Goal: Information Seeking & Learning: Learn about a topic

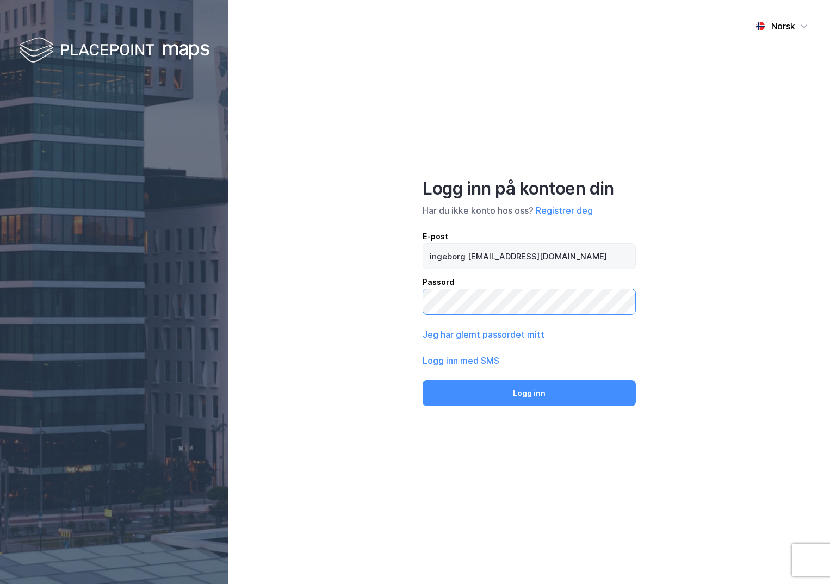
click at [422, 380] on button "Logg inn" at bounding box center [528, 393] width 213 height 26
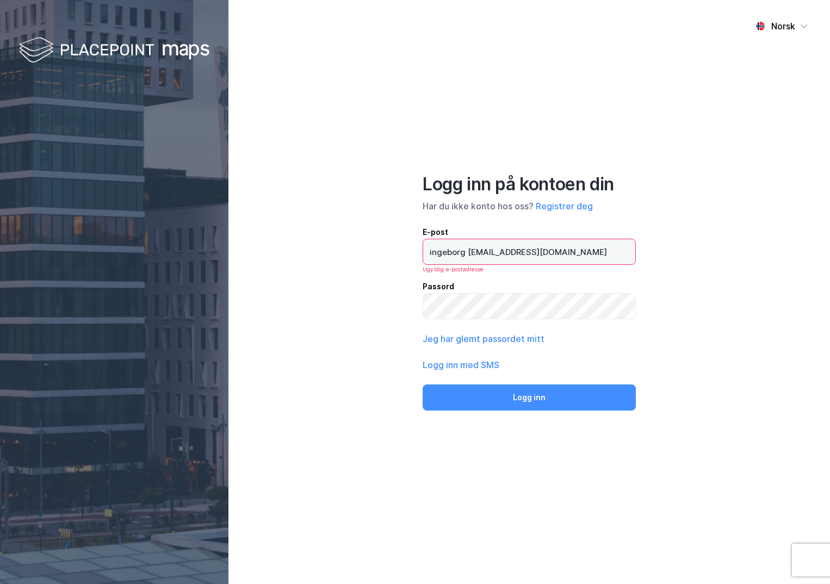
drag, startPoint x: 465, startPoint y: 249, endPoint x: 547, endPoint y: 251, distance: 82.1
click at [465, 249] on input "ingeborg [EMAIL_ADDRESS][DOMAIN_NAME]" at bounding box center [529, 251] width 212 height 25
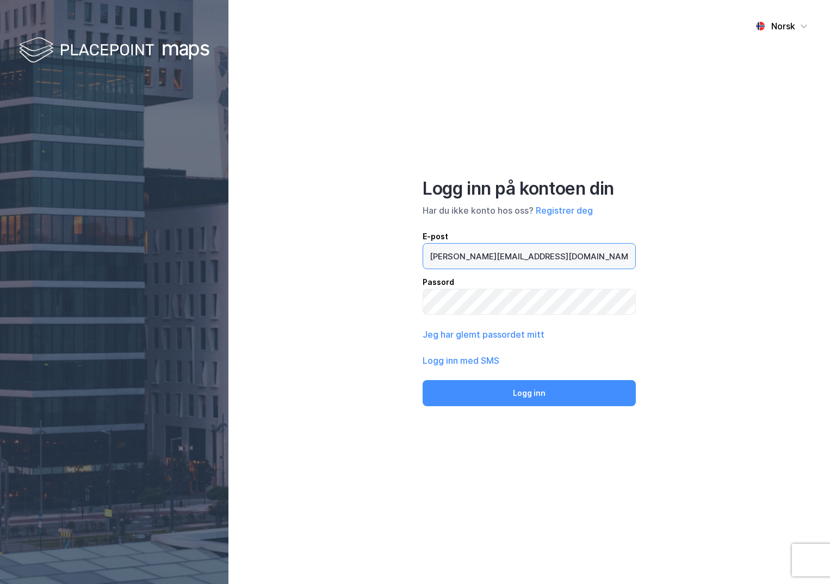
type input "[PERSON_NAME][EMAIL_ADDRESS][DOMAIN_NAME]"
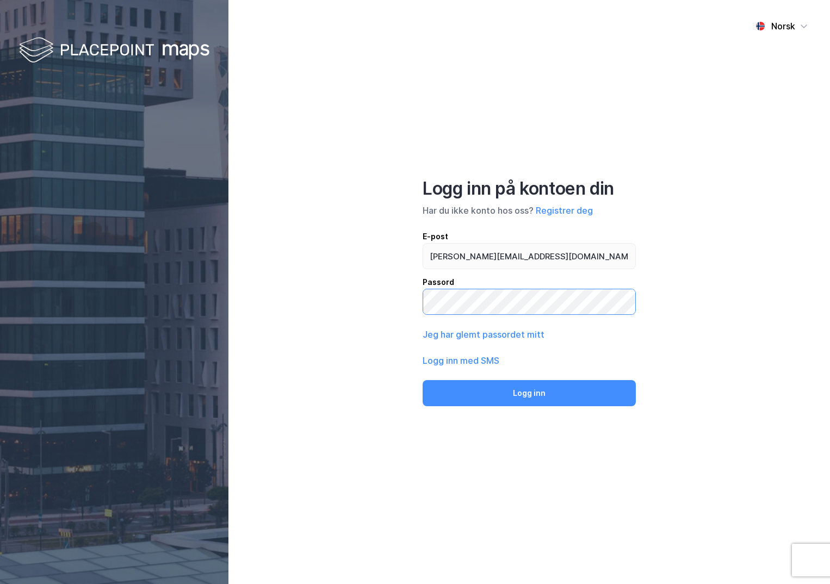
click at [393, 306] on div "Norsk Logg inn på kontoen din Har du ikke konto hos oss? Registrer deg E-post […" at bounding box center [528, 292] width 601 height 584
click at [422, 380] on button "Logg inn" at bounding box center [528, 393] width 213 height 26
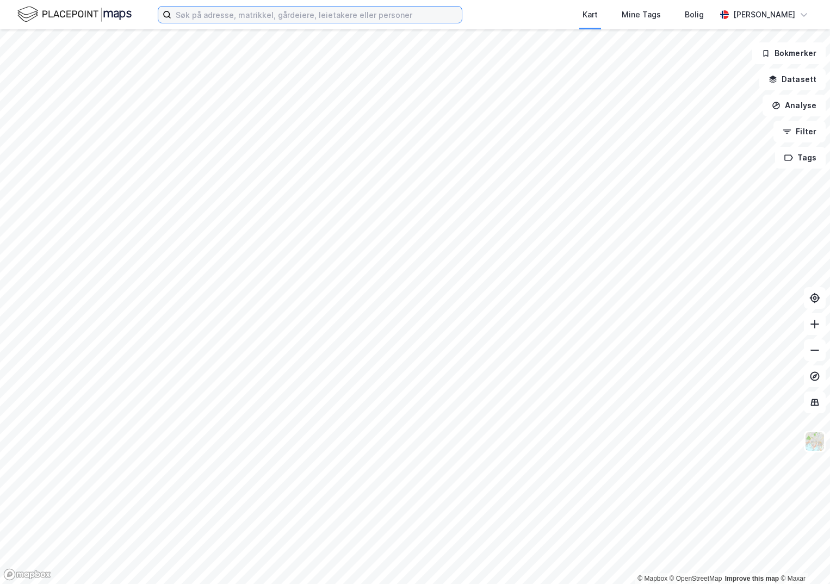
click at [290, 15] on input at bounding box center [316, 15] width 290 height 16
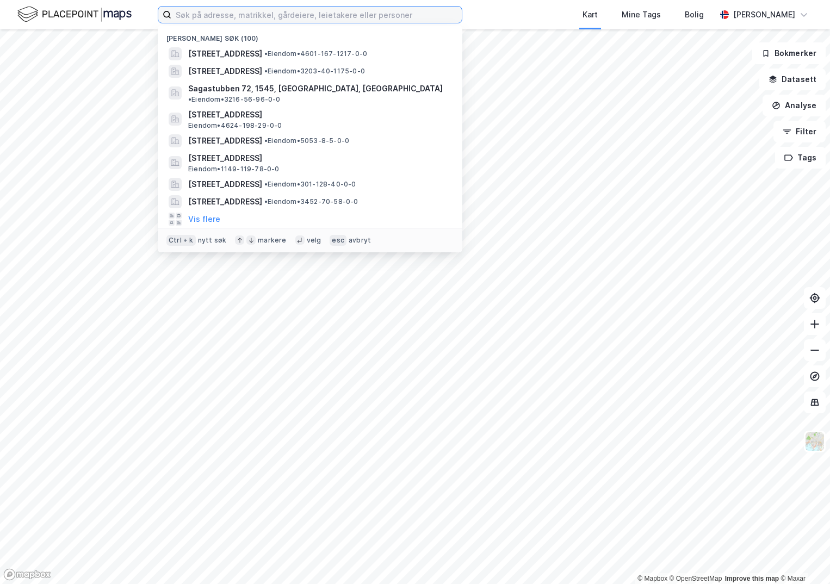
paste input "5021-182/30/0/0"
type input "5021-182/30/0/0"
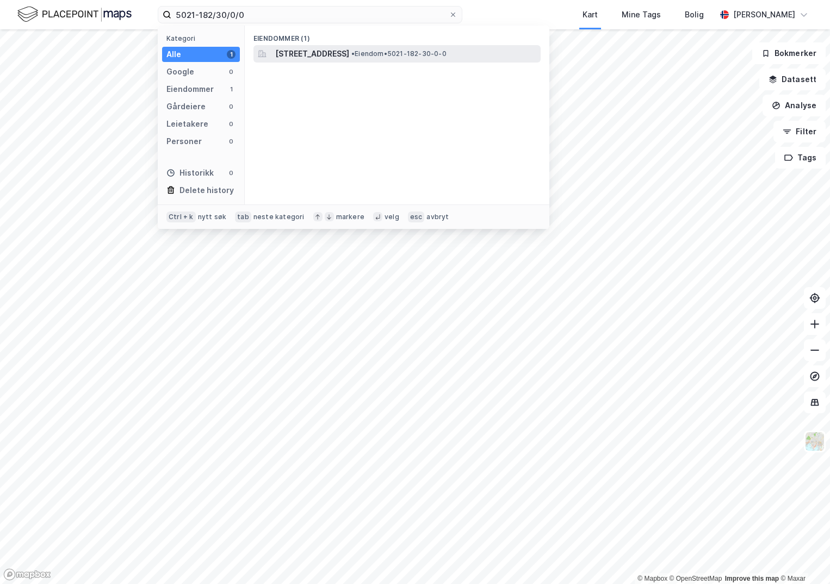
click at [318, 51] on span "[STREET_ADDRESS]" at bounding box center [312, 53] width 74 height 13
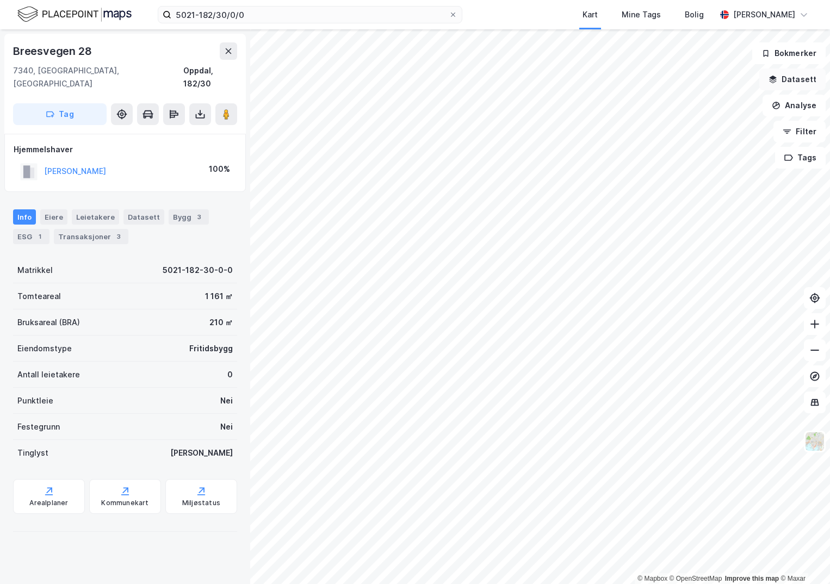
click at [800, 82] on button "Datasett" at bounding box center [792, 80] width 66 height 22
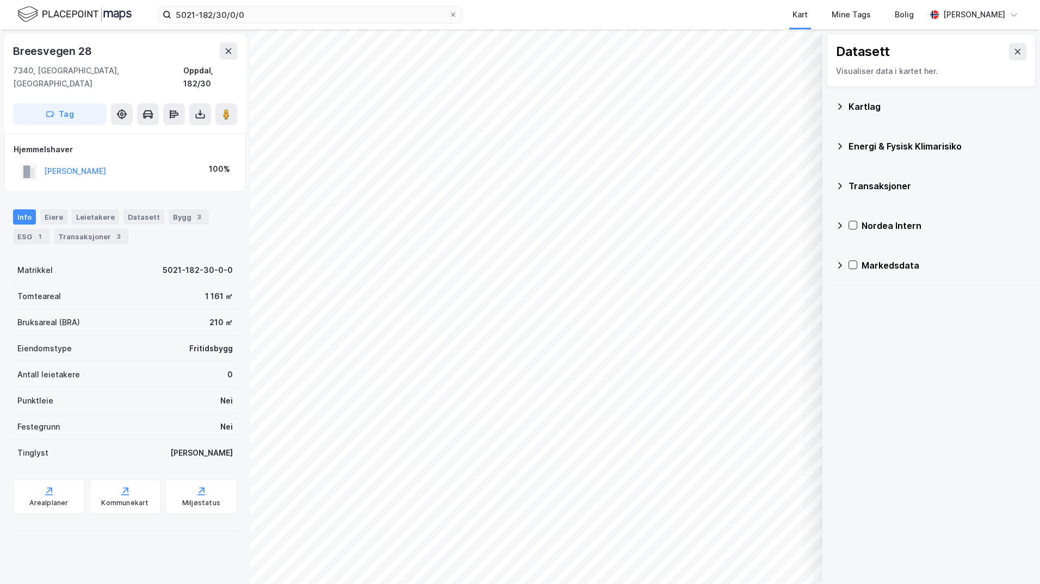
click at [829, 104] on div "Kartlag" at bounding box center [937, 106] width 178 height 13
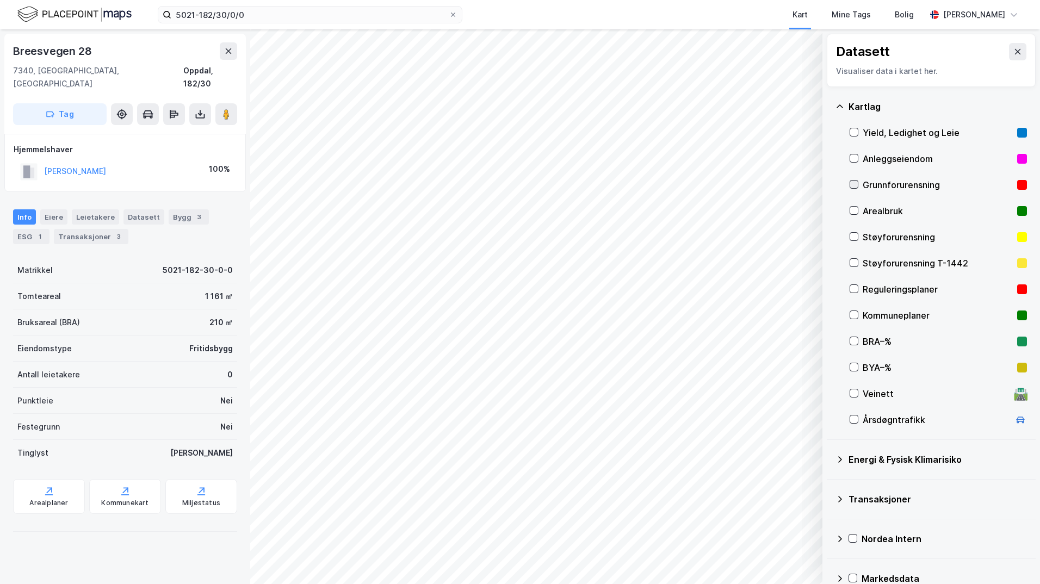
click at [829, 186] on icon at bounding box center [854, 185] width 8 height 8
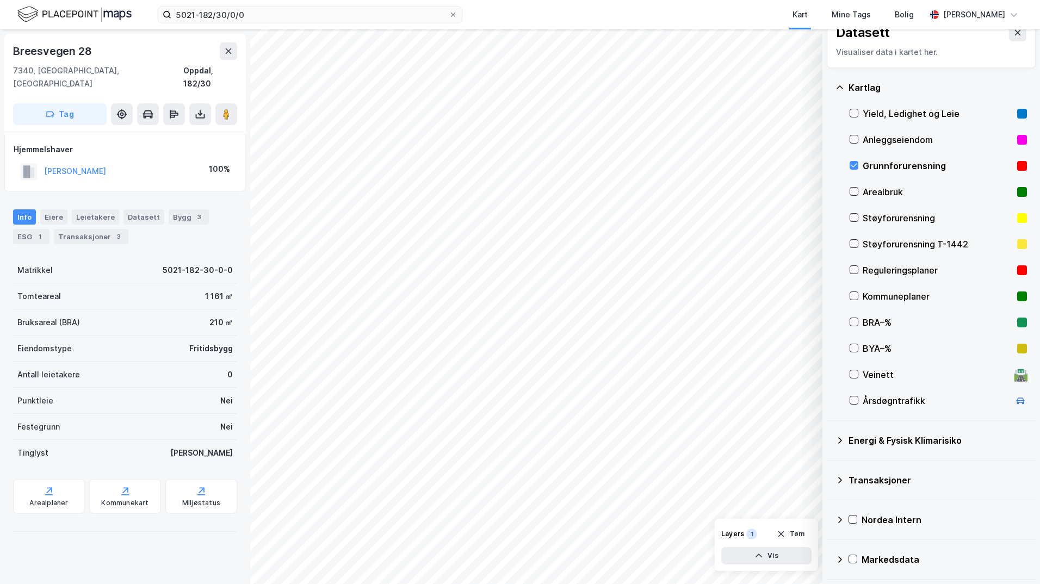
click at [829, 440] on icon at bounding box center [839, 440] width 9 height 9
click at [829, 467] on icon at bounding box center [867, 466] width 8 height 8
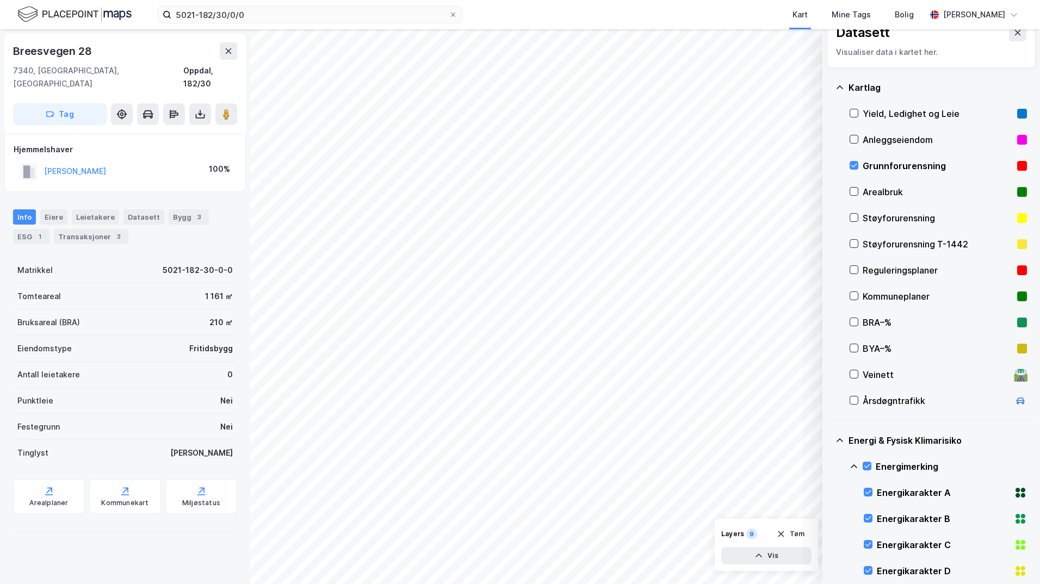
click at [829, 466] on icon at bounding box center [853, 466] width 9 height 9
click at [829, 519] on icon at bounding box center [867, 518] width 8 height 8
click at [829, 517] on icon at bounding box center [853, 518] width 9 height 9
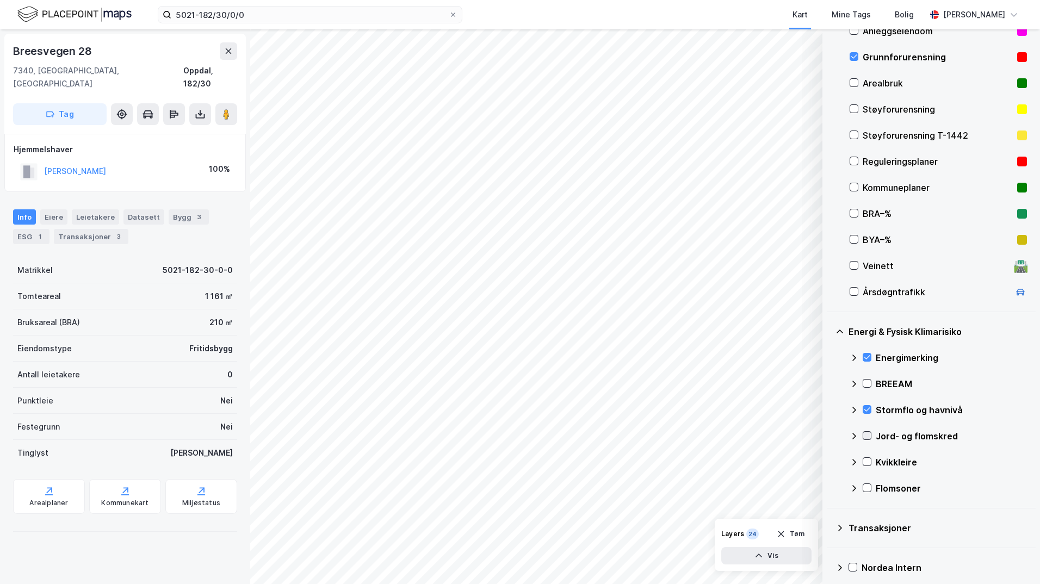
click at [829, 433] on icon at bounding box center [867, 436] width 8 height 8
click at [829, 433] on icon at bounding box center [853, 436] width 9 height 9
click at [829, 459] on icon at bounding box center [867, 462] width 8 height 8
click at [829, 462] on icon at bounding box center [853, 462] width 9 height 9
click at [829, 489] on icon at bounding box center [867, 488] width 8 height 8
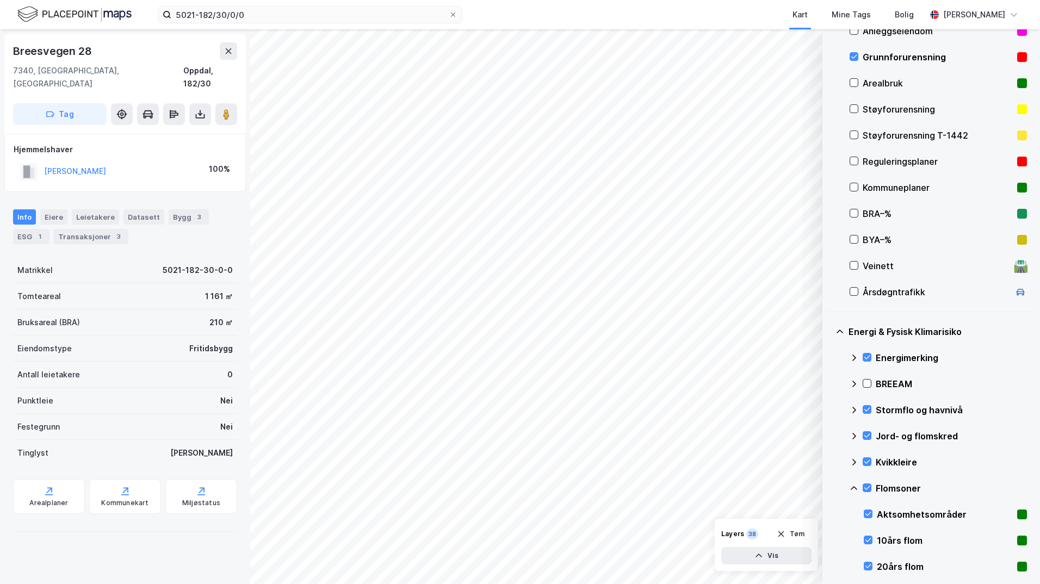
click at [829, 486] on icon at bounding box center [853, 488] width 9 height 9
